Goal: Information Seeking & Learning: Learn about a topic

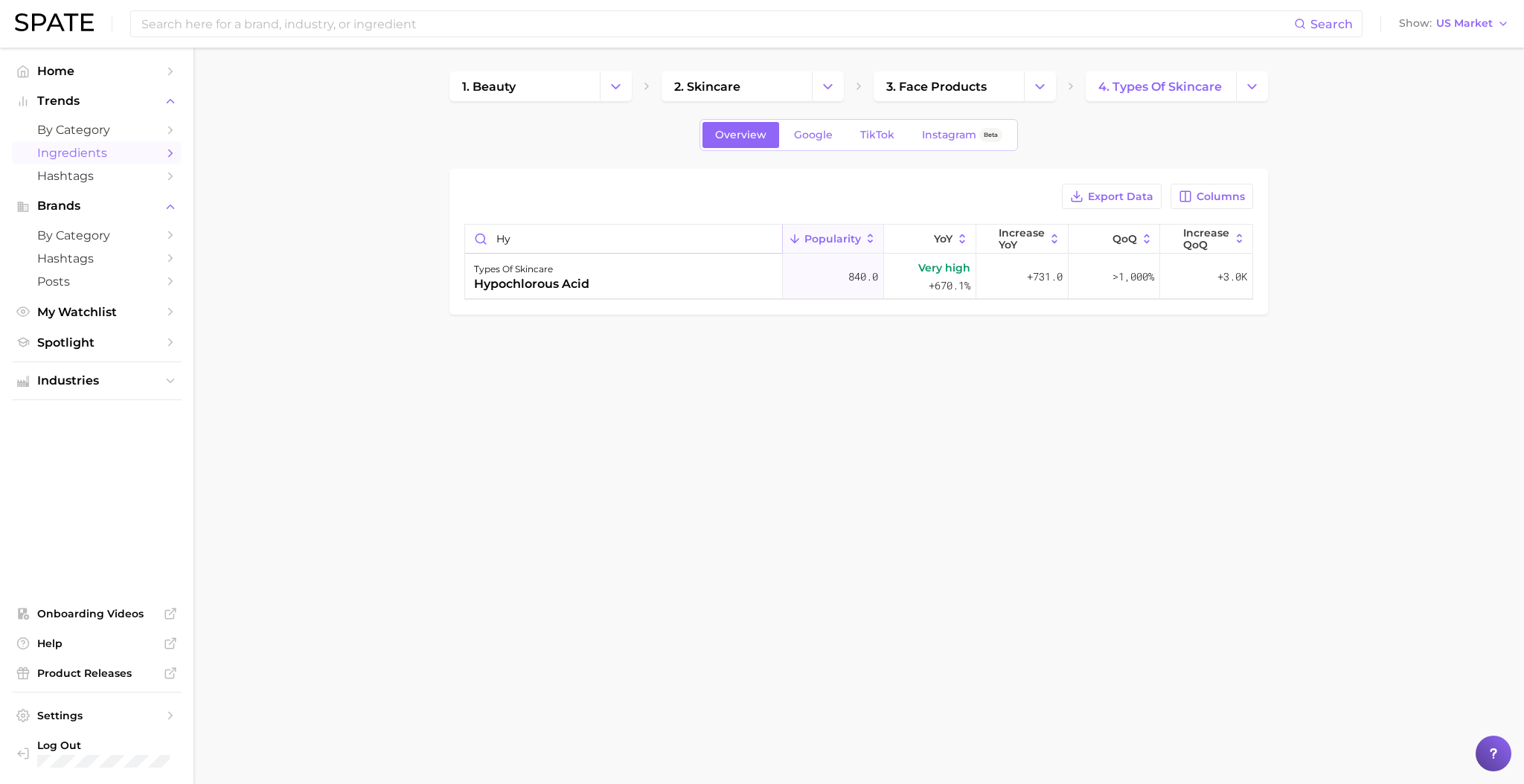
type input "h"
type input "c"
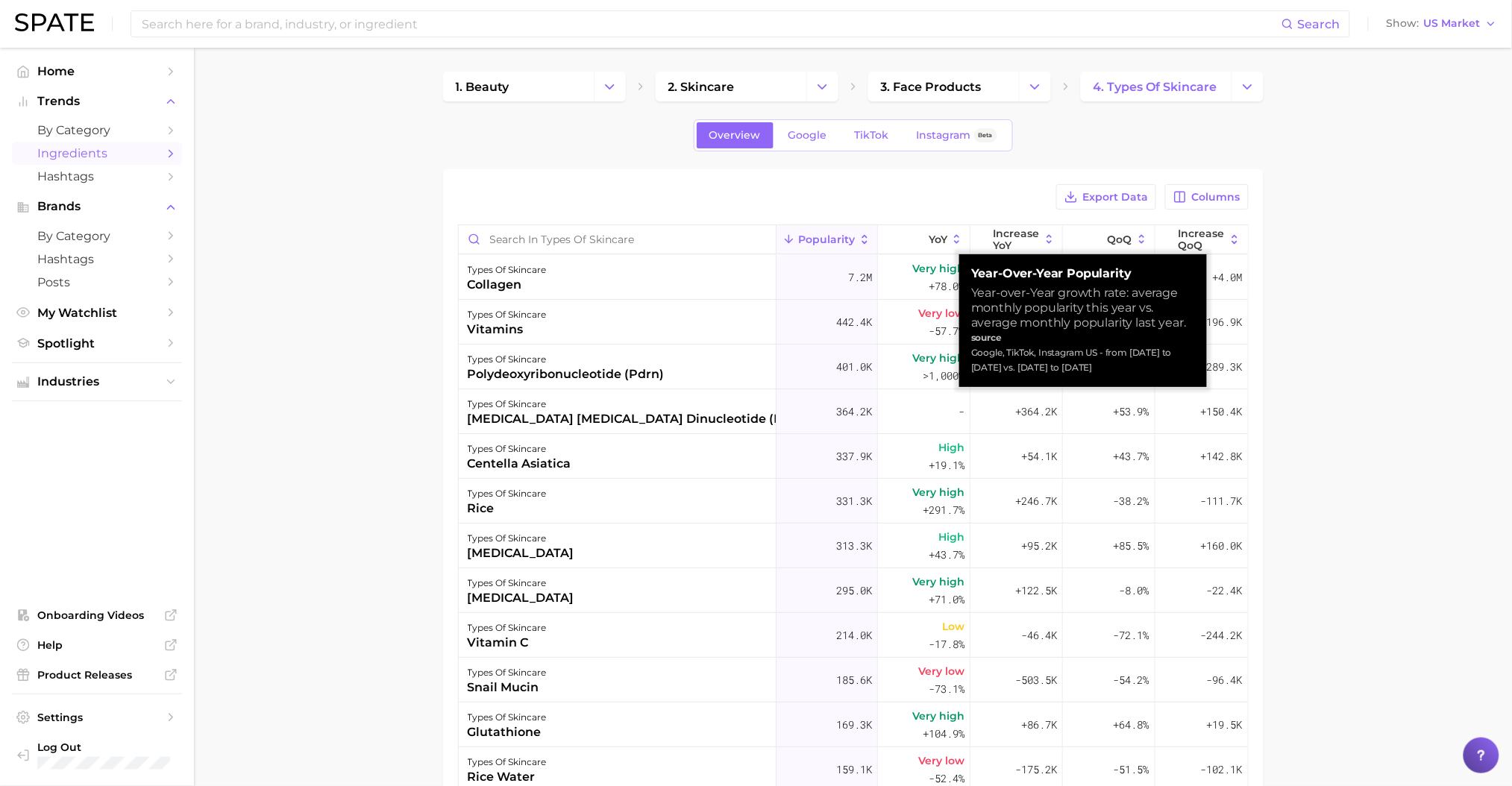
click at [929, 243] on span "YoY" at bounding box center [938, 239] width 18 height 12
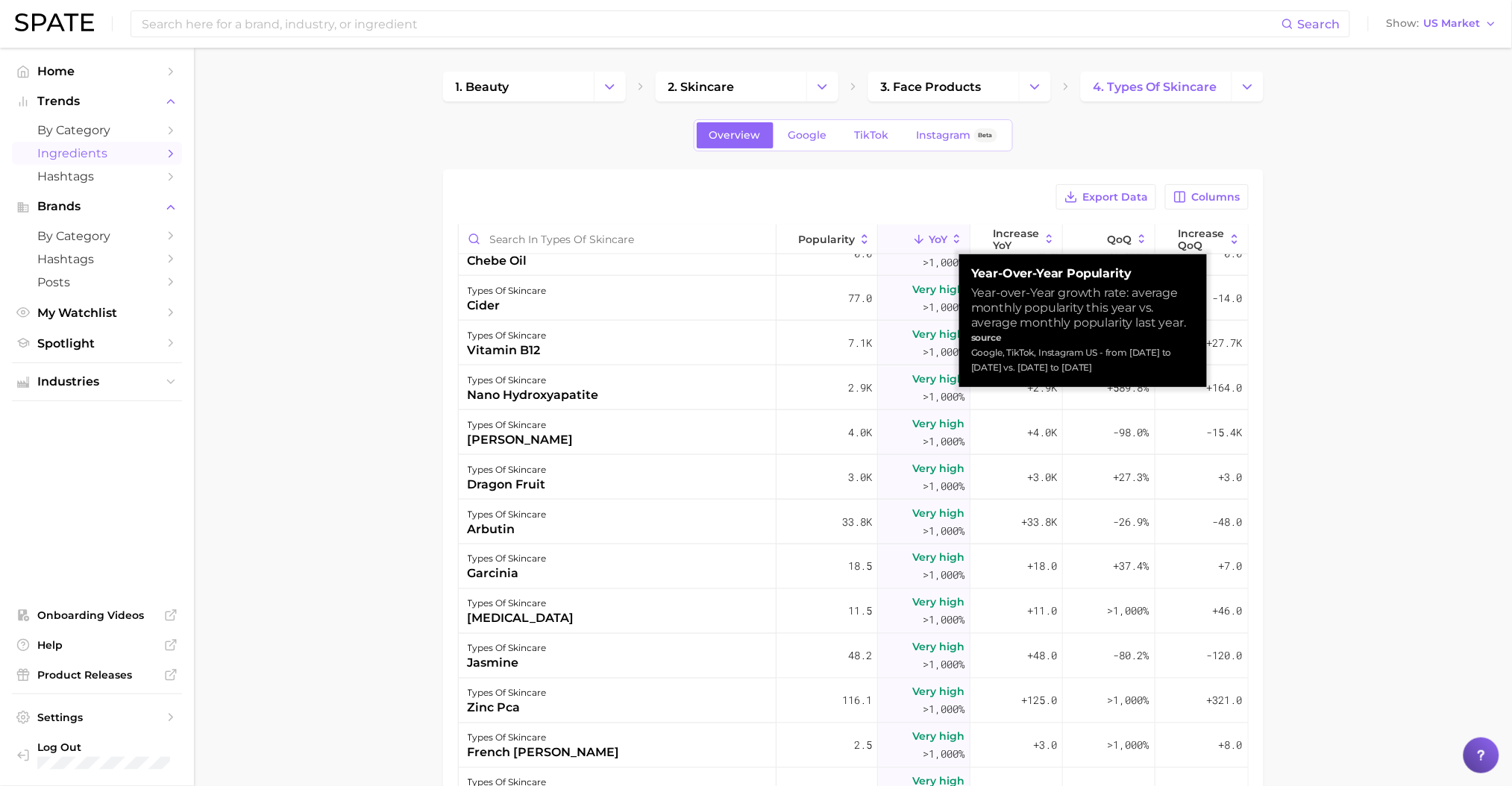
scroll to position [695, 0]
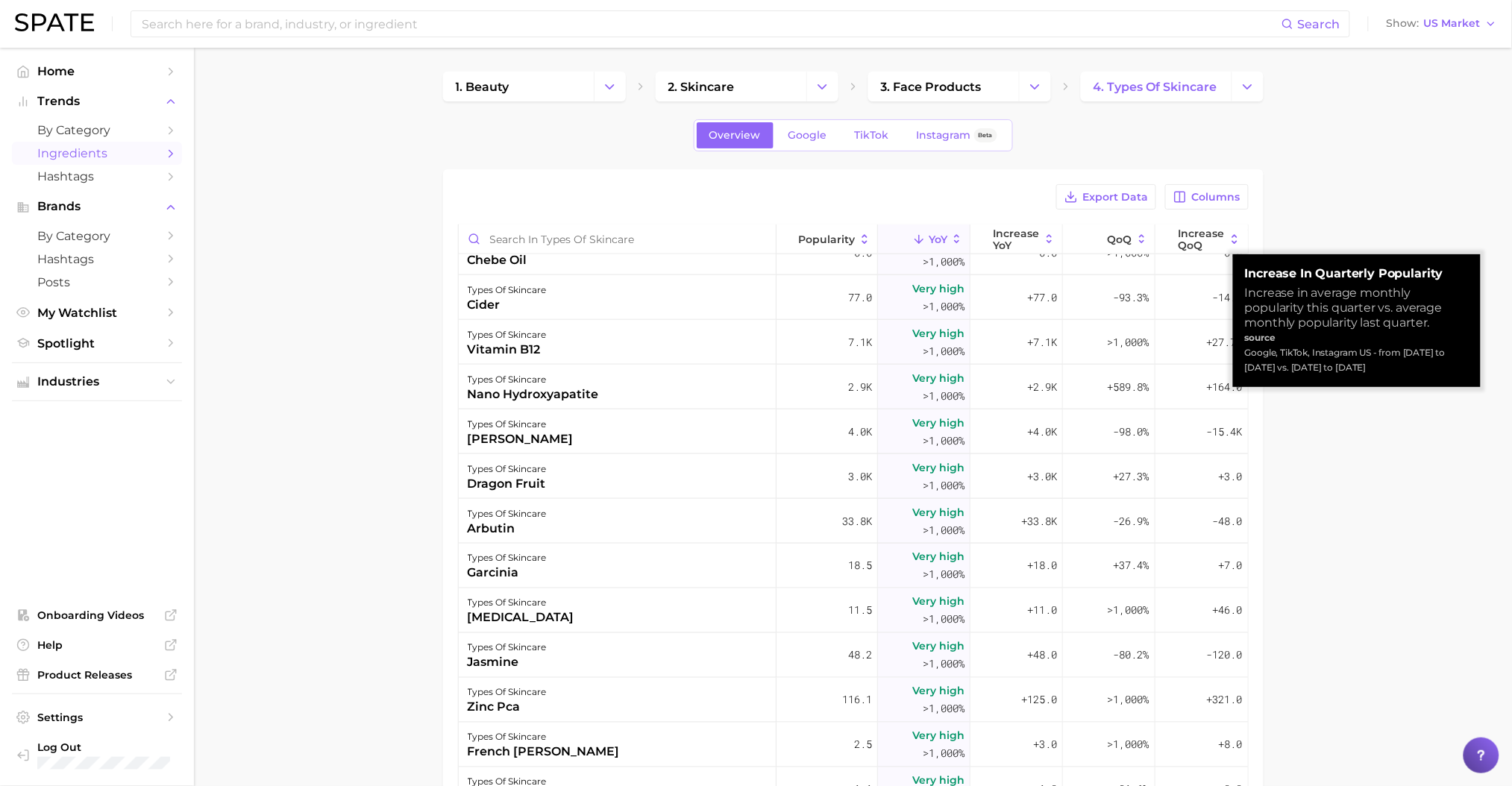
click at [1187, 243] on span "Increase QoQ" at bounding box center [1202, 239] width 47 height 24
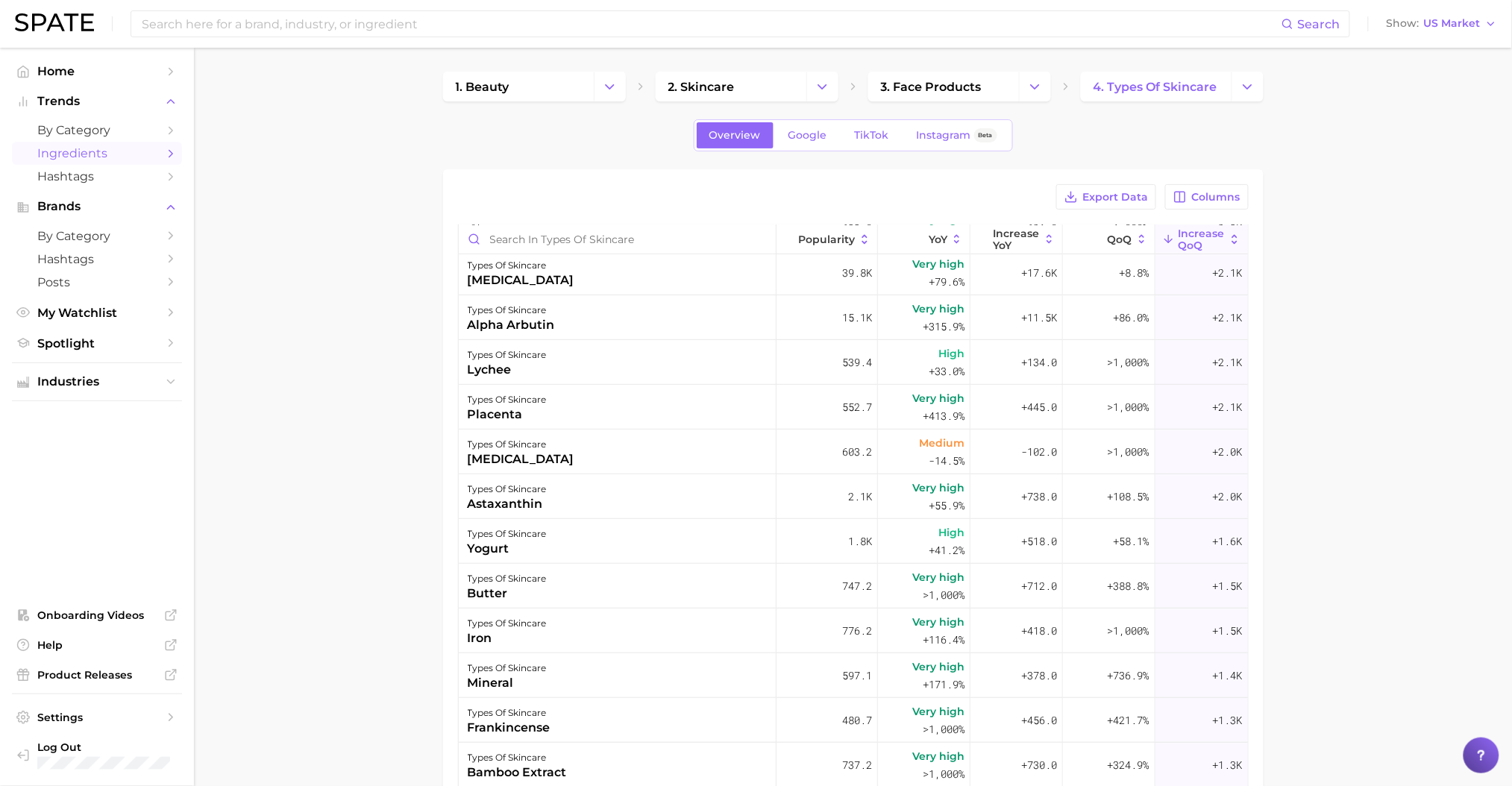
scroll to position [2187, 0]
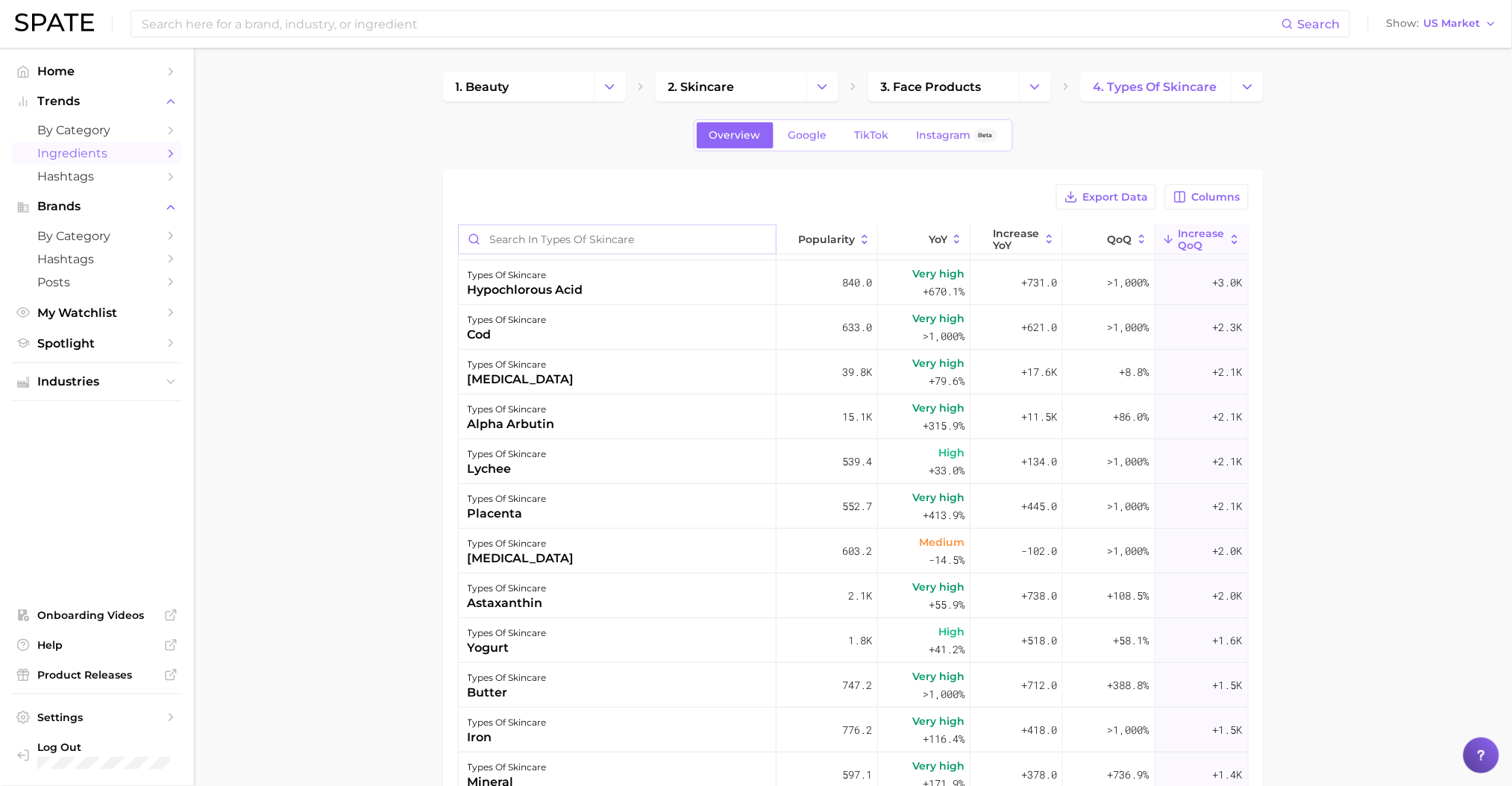
click at [565, 240] on input "Search in types of skincare" at bounding box center [617, 239] width 318 height 28
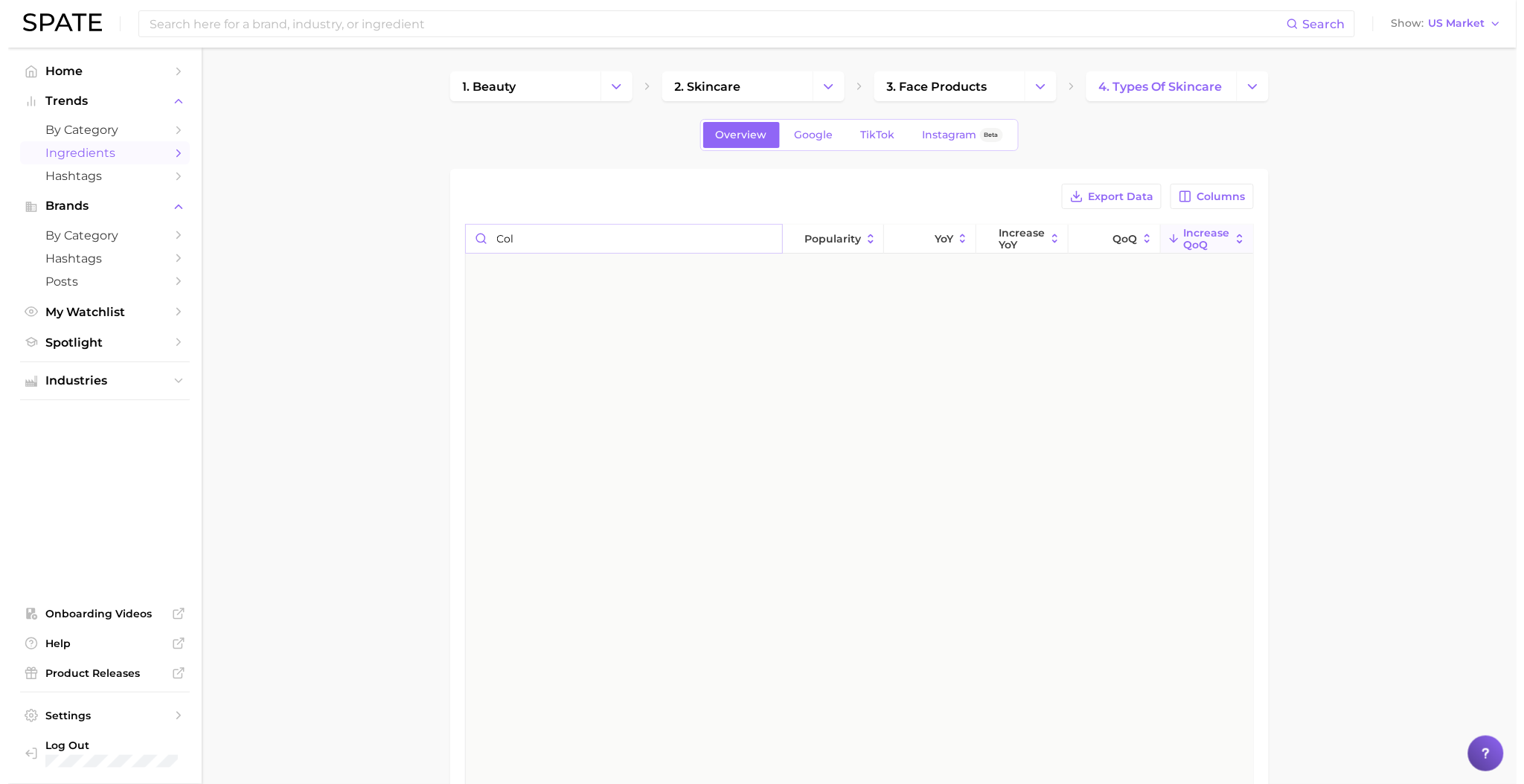
scroll to position [0, 0]
type input "c"
type input "plac"
click at [582, 274] on div "types of skincare placenta" at bounding box center [624, 277] width 318 height 45
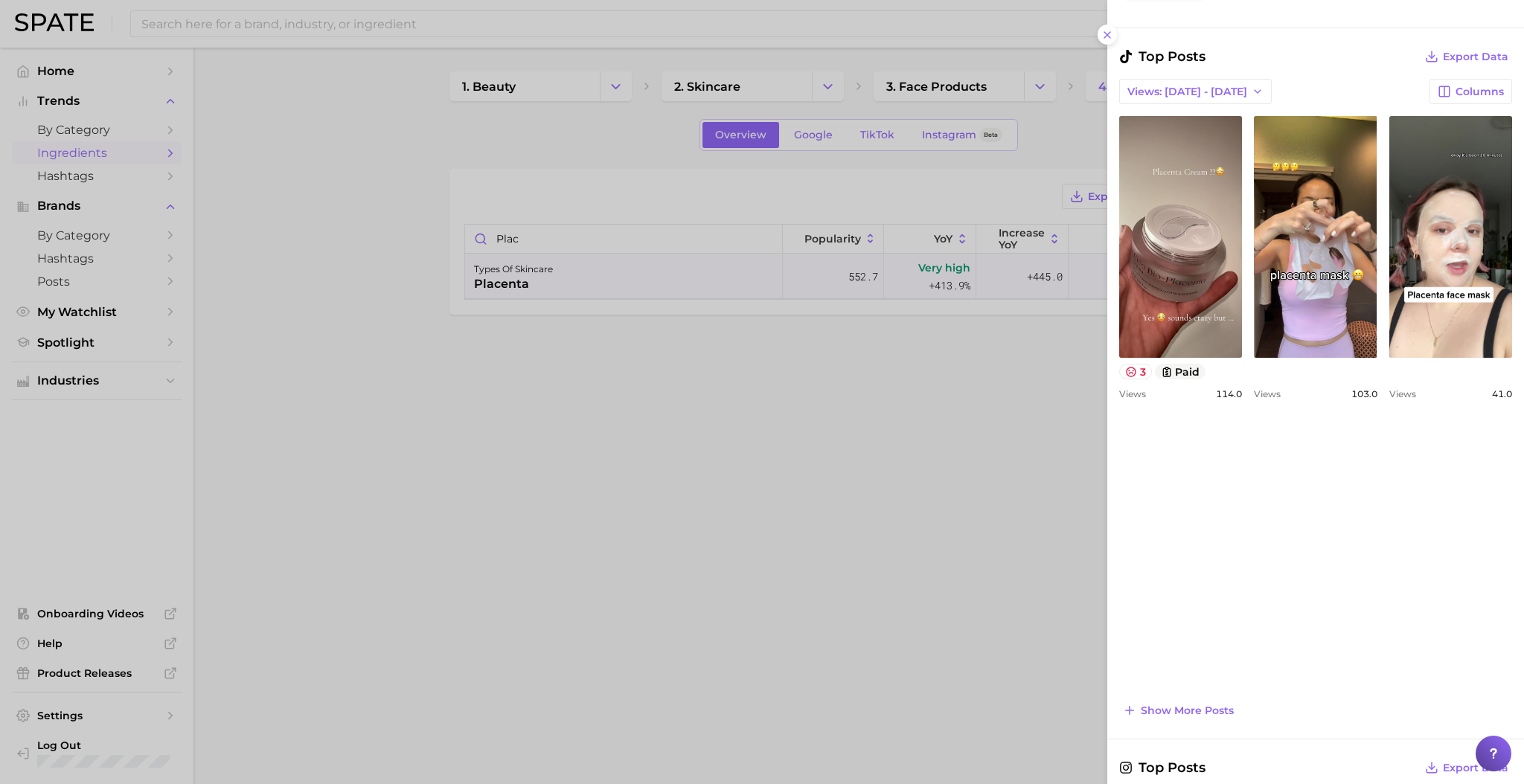
scroll to position [495, 0]
click at [1113, 29] on icon at bounding box center [1107, 35] width 12 height 12
